Goal: Transaction & Acquisition: Subscribe to service/newsletter

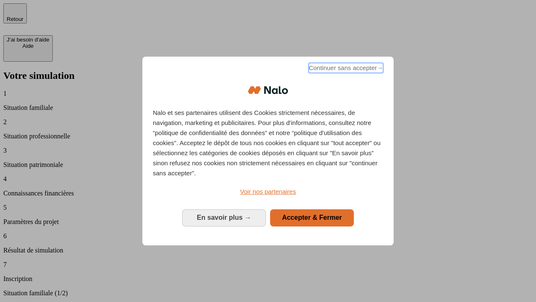
click at [345, 69] on span "Continuer sans accepter →" at bounding box center [346, 68] width 75 height 10
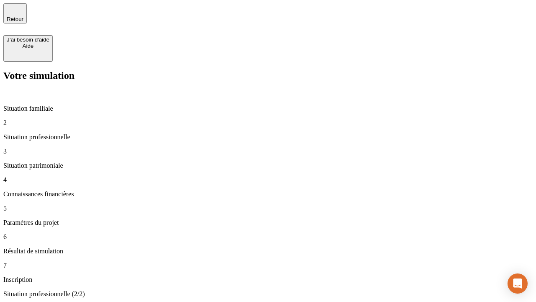
type input "30 000"
type input "40 000"
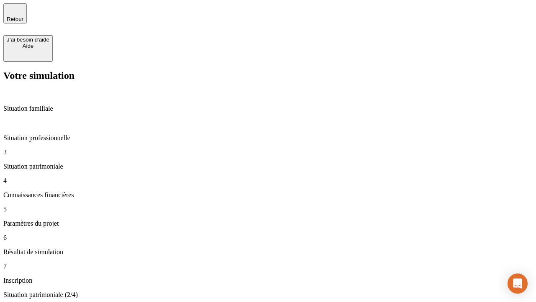
type input "1 100"
type input "20"
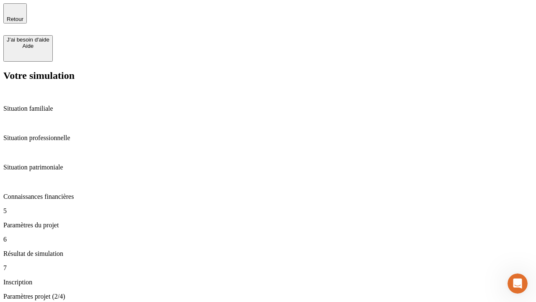
type input "40"
type input "50 000"
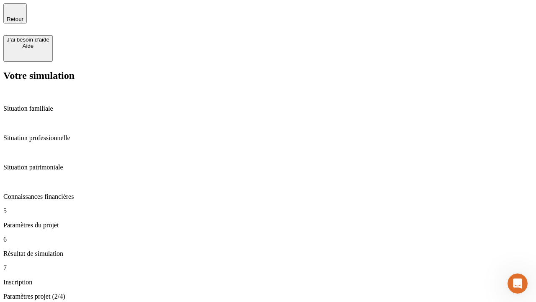
type input "640"
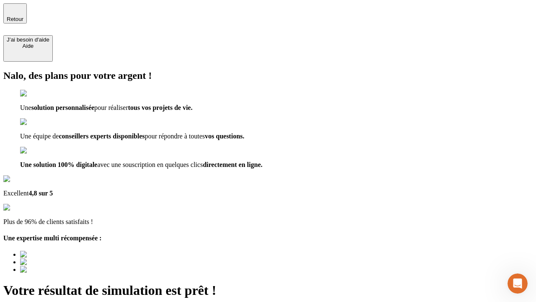
type input "[EMAIL_ADDRESS][DOMAIN_NAME]"
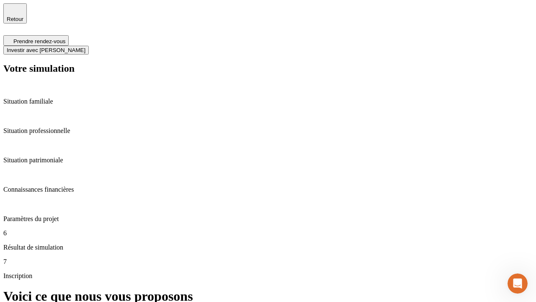
click at [86, 47] on span "Investir avec [PERSON_NAME]" at bounding box center [46, 50] width 79 height 6
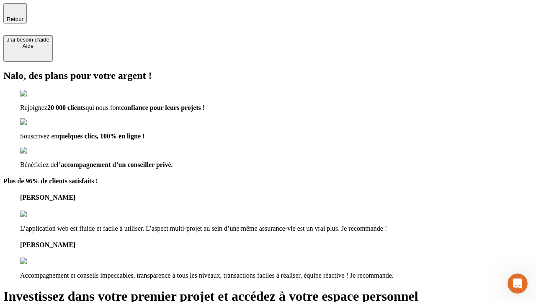
type input "[EMAIL_ADDRESS][DOMAIN_NAME]"
